Goal: Task Accomplishment & Management: Manage account settings

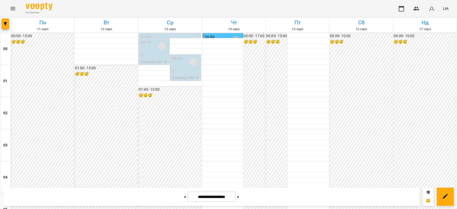
scroll to position [590, 0]
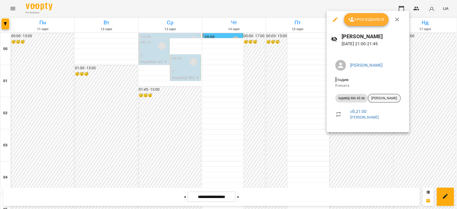
click at [384, 99] on span "[PERSON_NAME]" at bounding box center [385, 98] width 32 height 5
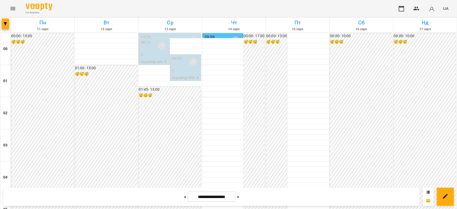
scroll to position [620, 0]
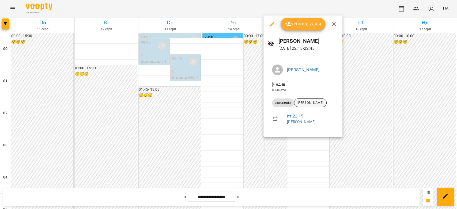
click at [304, 105] on span "[PERSON_NAME]" at bounding box center [311, 103] width 32 height 5
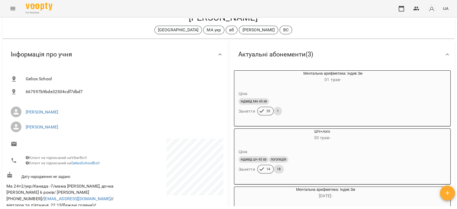
scroll to position [30, 0]
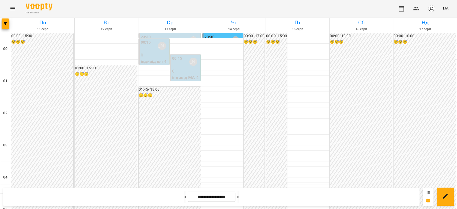
scroll to position [298, 0]
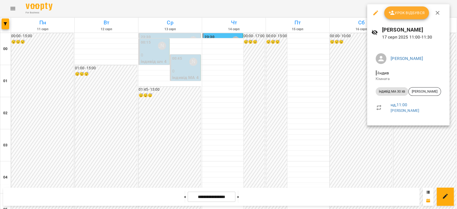
click at [348, 108] on div at bounding box center [228, 104] width 457 height 209
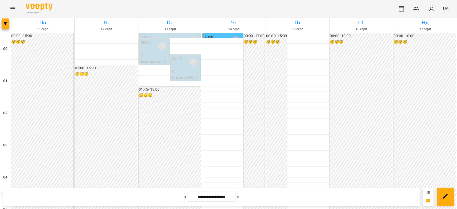
scroll to position [446, 0]
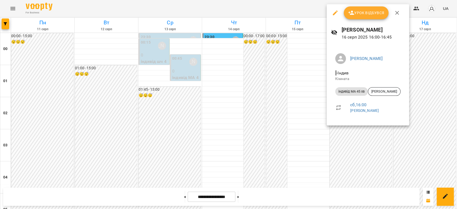
click at [313, 108] on div at bounding box center [228, 104] width 457 height 209
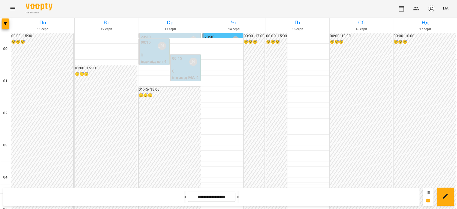
scroll to position [506, 0]
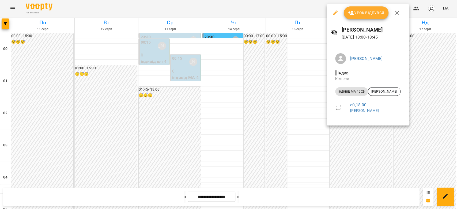
click at [301, 113] on div at bounding box center [228, 104] width 457 height 209
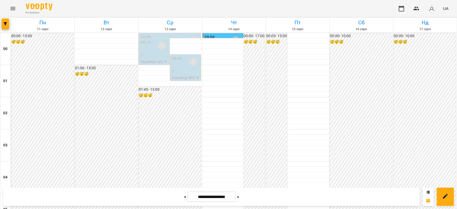
scroll to position [536, 0]
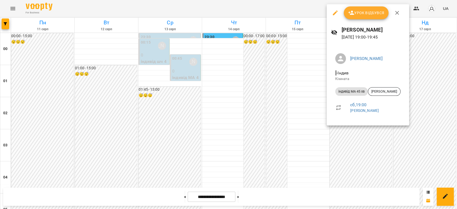
click at [322, 117] on div at bounding box center [228, 104] width 457 height 209
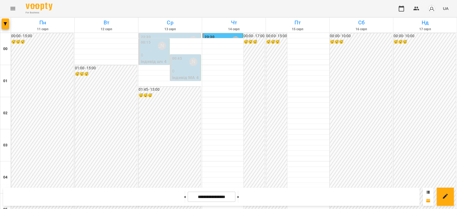
scroll to position [595, 0]
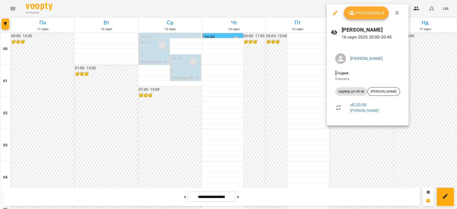
click at [306, 96] on div at bounding box center [228, 104] width 457 height 209
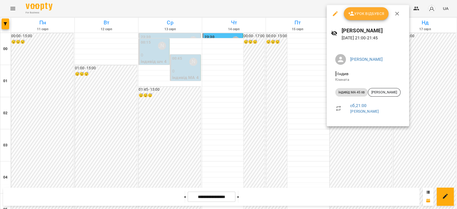
click at [288, 118] on div at bounding box center [228, 104] width 457 height 209
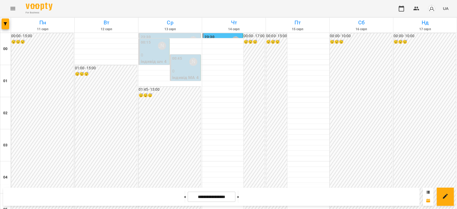
scroll to position [620, 0]
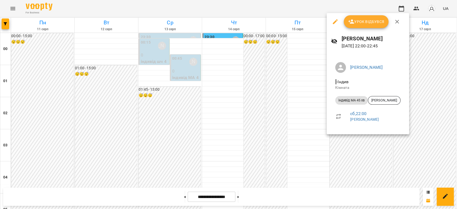
click at [255, 113] on div at bounding box center [228, 104] width 457 height 209
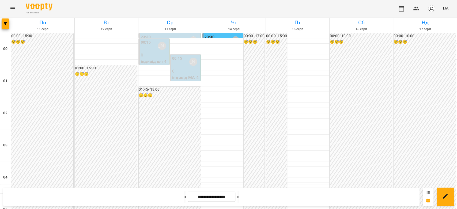
scroll to position [471, 0]
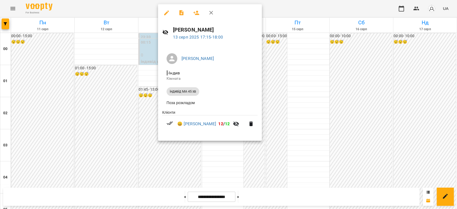
click at [278, 118] on div at bounding box center [228, 104] width 457 height 209
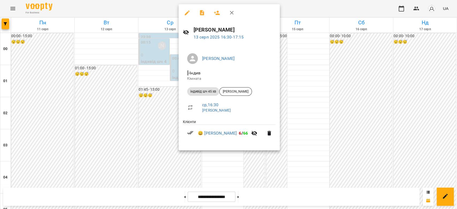
click at [303, 105] on div at bounding box center [228, 104] width 457 height 209
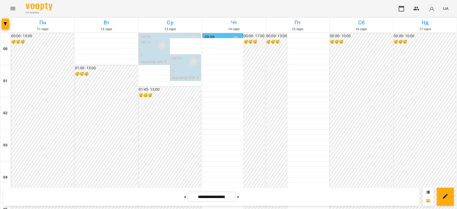
scroll to position [620, 0]
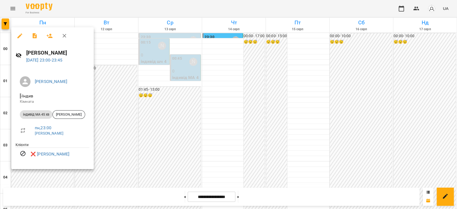
click at [165, 124] on div at bounding box center [228, 104] width 457 height 209
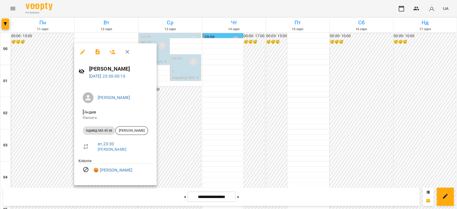
click at [207, 101] on div at bounding box center [228, 104] width 457 height 209
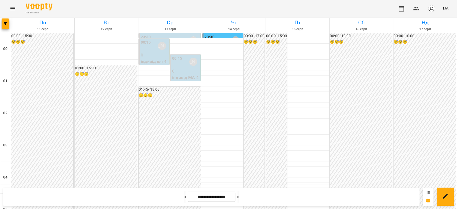
scroll to position [322, 0]
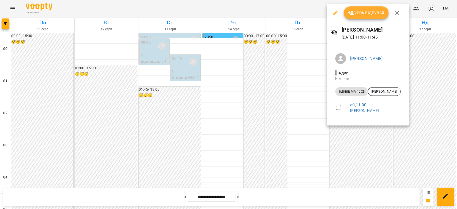
click at [303, 89] on div at bounding box center [228, 104] width 457 height 209
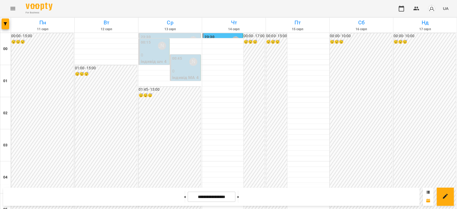
scroll to position [352, 0]
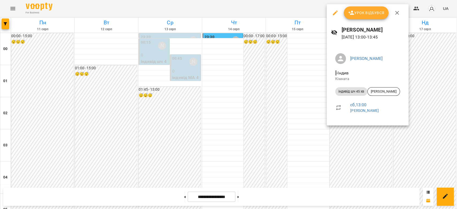
click at [303, 104] on div at bounding box center [228, 104] width 457 height 209
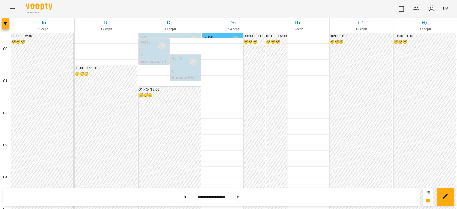
scroll to position [471, 0]
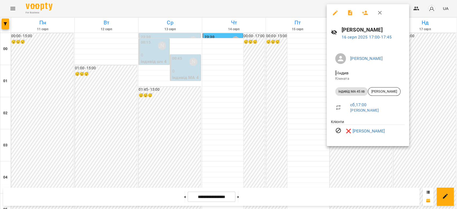
click at [249, 96] on div at bounding box center [228, 104] width 457 height 209
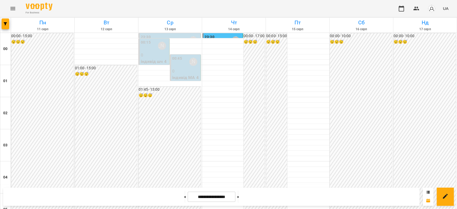
scroll to position [530, 0]
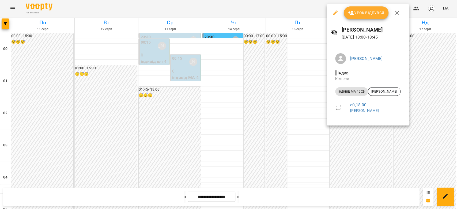
click at [269, 93] on div at bounding box center [228, 104] width 457 height 209
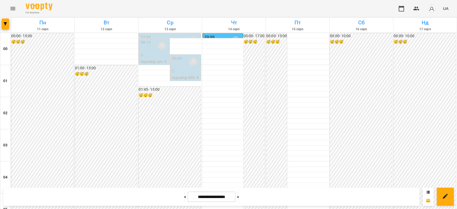
scroll to position [620, 0]
